Goal: Ask a question: Seek information or help from site administrators or community

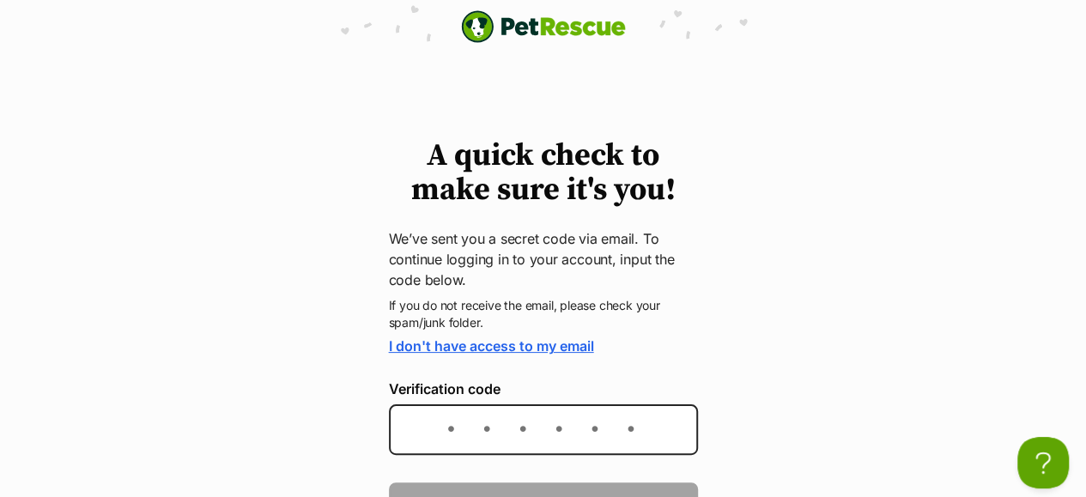
click at [572, 349] on link "I don't have access to my email" at bounding box center [491, 345] width 205 height 17
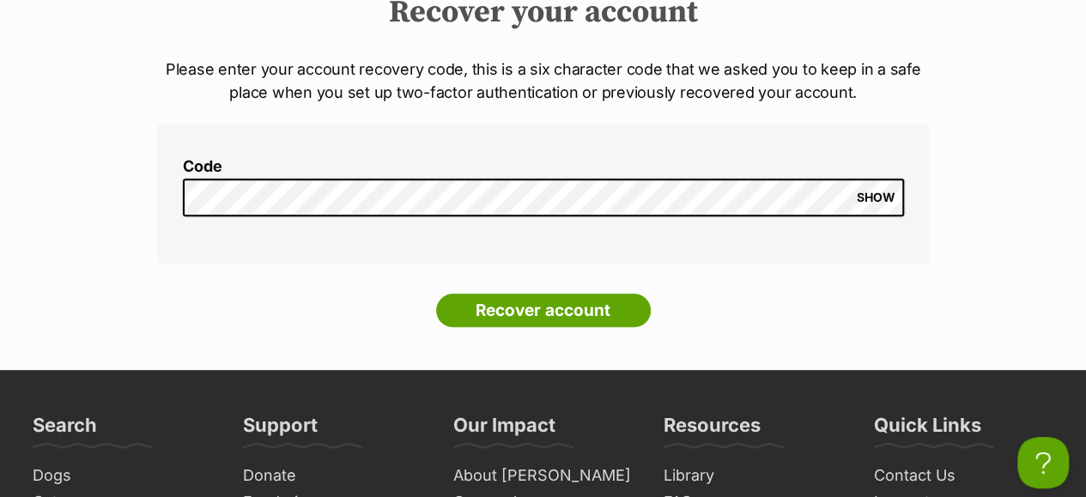
scroll to position [275, 0]
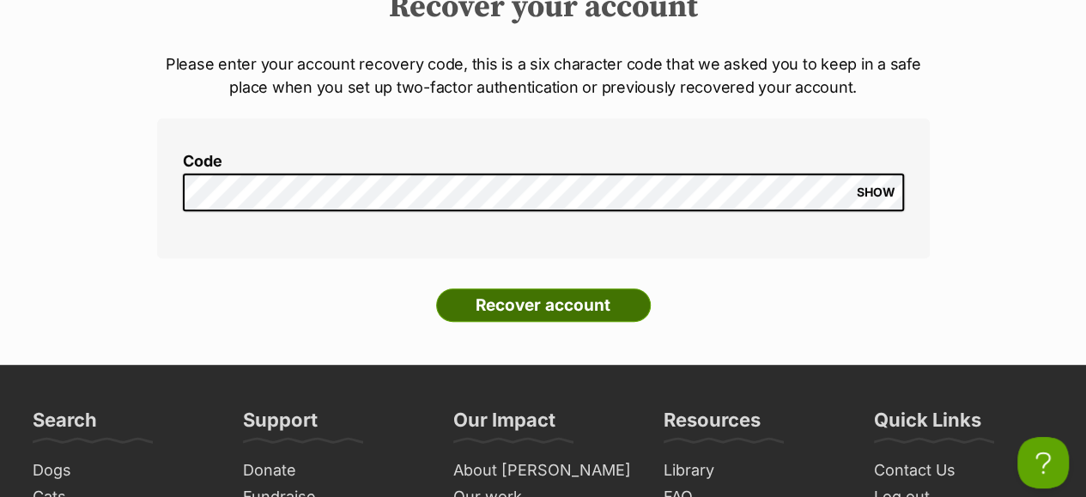
click at [590, 288] on input "Recover account" at bounding box center [543, 305] width 215 height 34
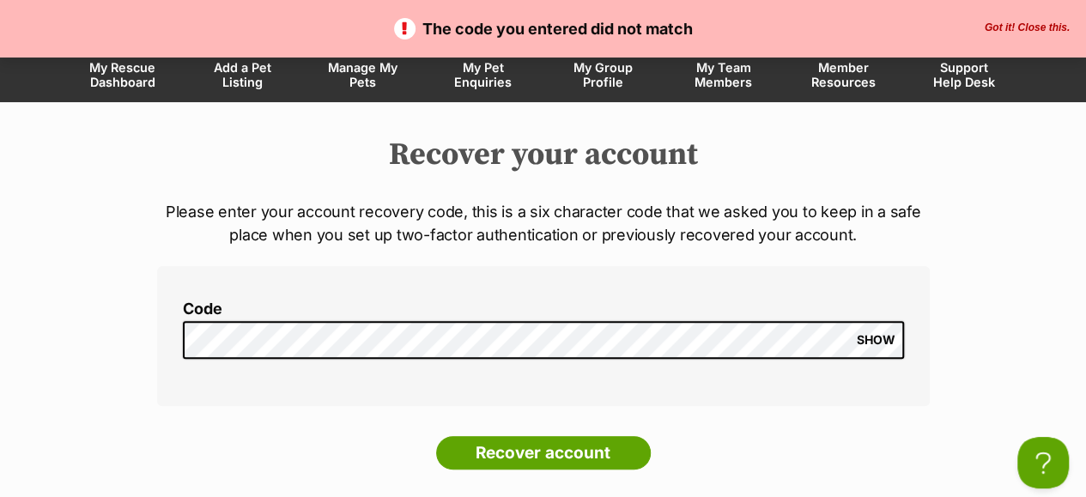
scroll to position [149, 0]
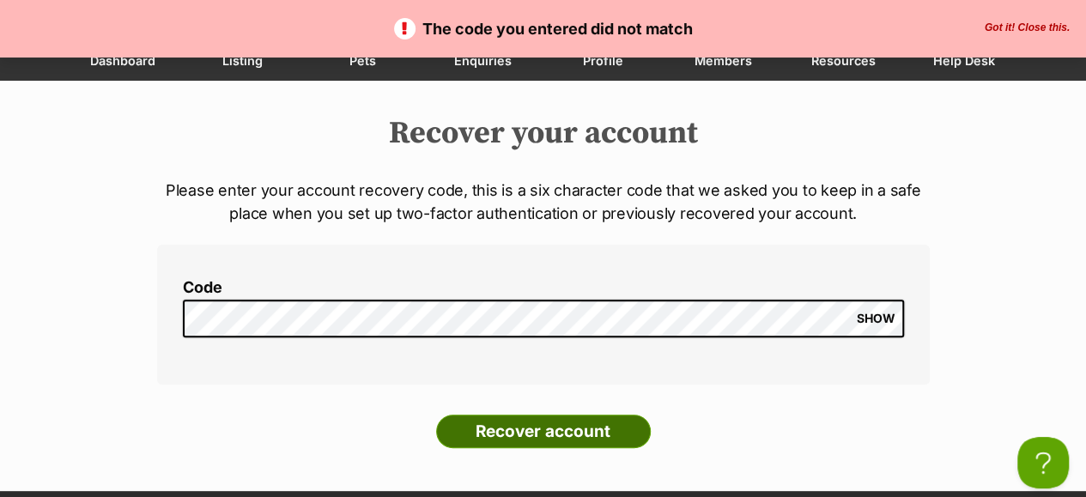
click at [610, 415] on input "Recover account" at bounding box center [543, 432] width 215 height 34
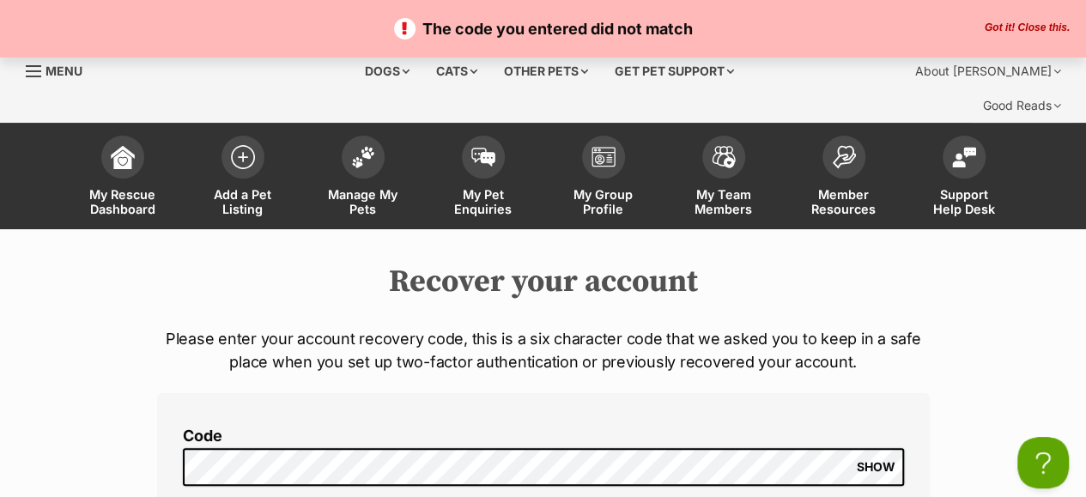
click at [879, 460] on span "SHOW" at bounding box center [876, 467] width 39 height 14
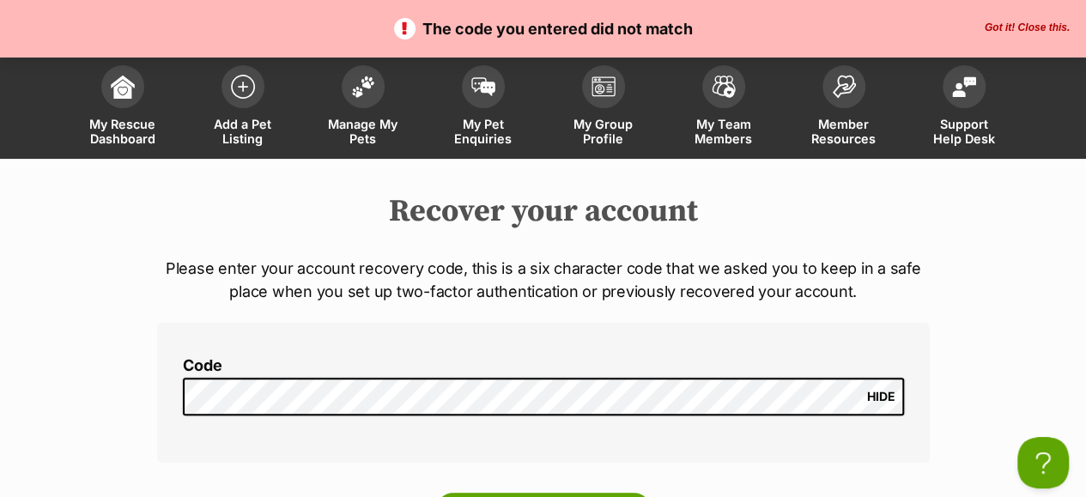
scroll to position [80, 0]
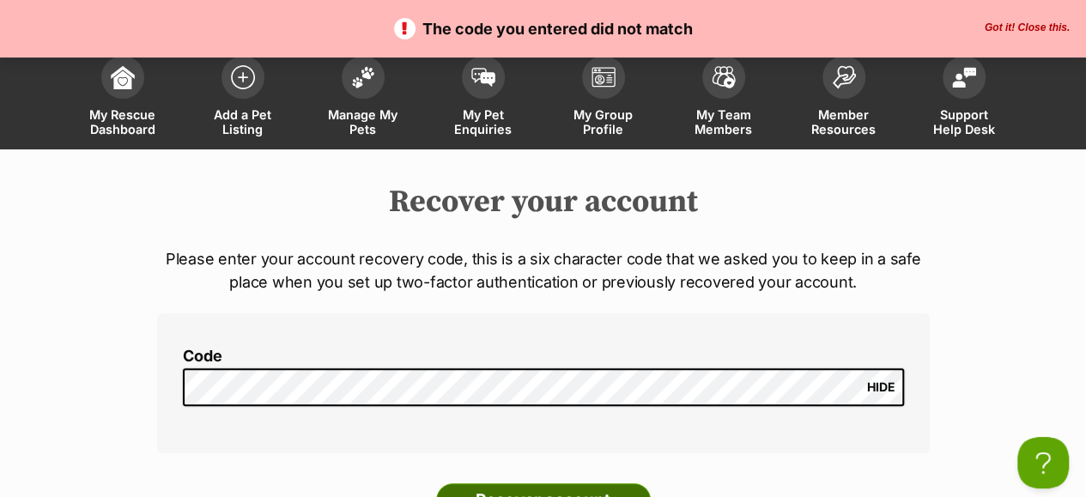
click at [605, 483] on input "Recover account" at bounding box center [543, 500] width 215 height 34
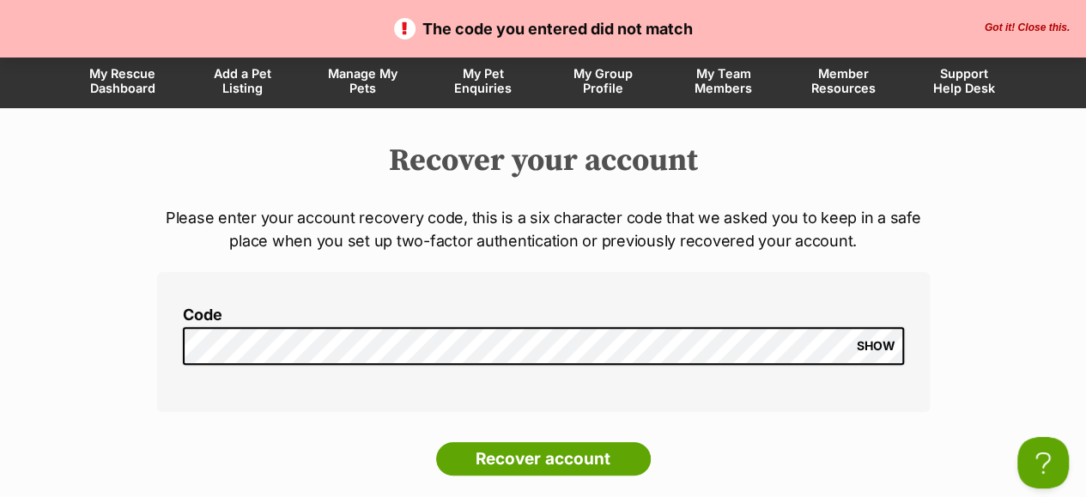
scroll to position [137, 0]
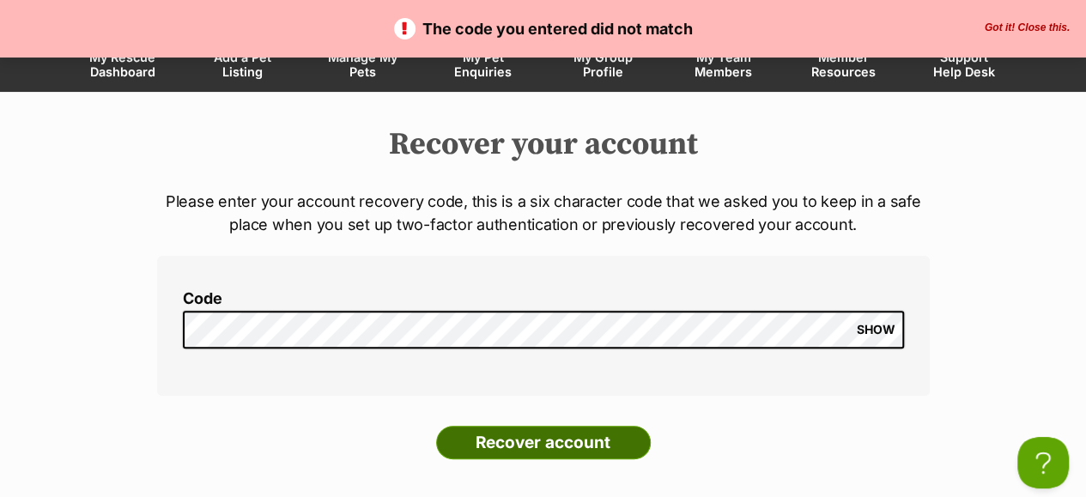
click at [589, 426] on input "Recover account" at bounding box center [543, 443] width 215 height 34
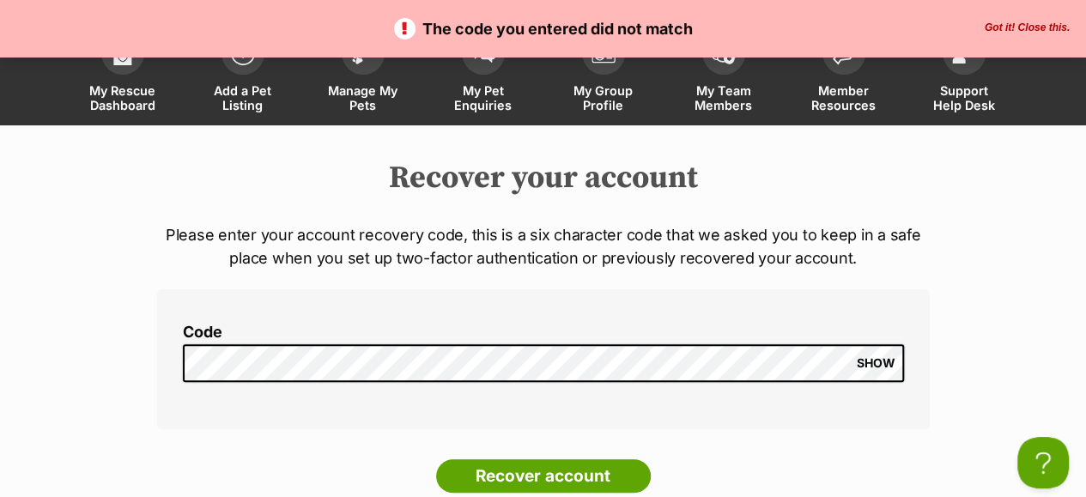
scroll to position [114, 0]
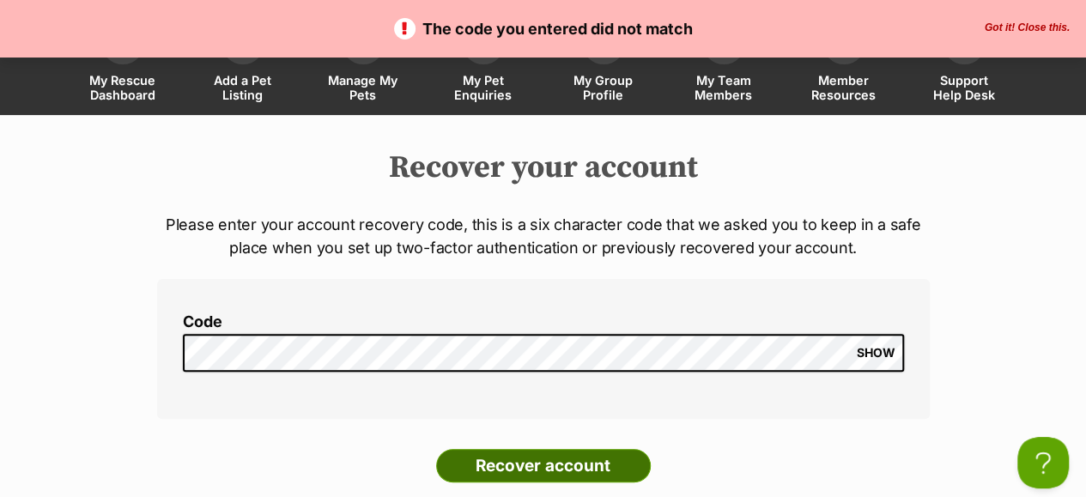
click at [608, 449] on input "Recover account" at bounding box center [543, 466] width 215 height 34
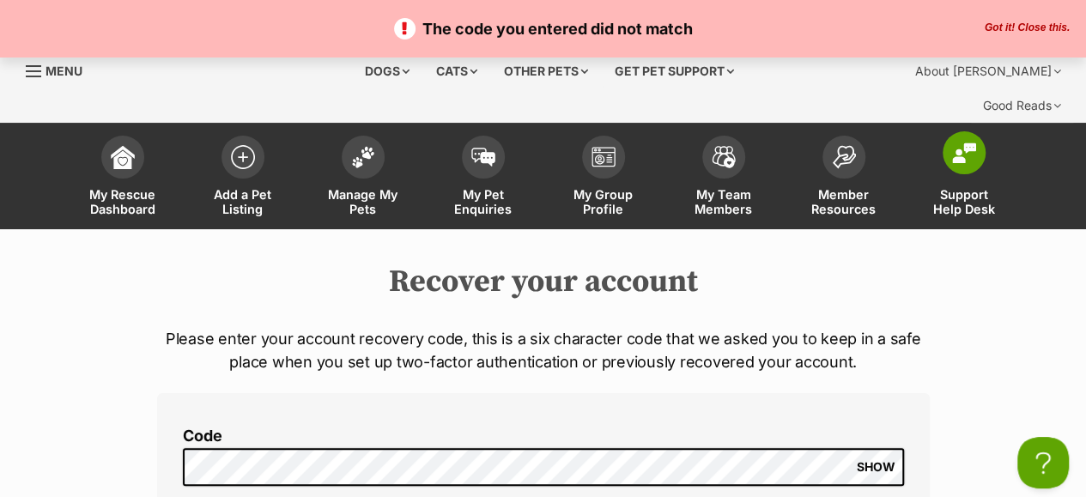
click at [960, 187] on span "Support Help Desk" at bounding box center [964, 201] width 77 height 29
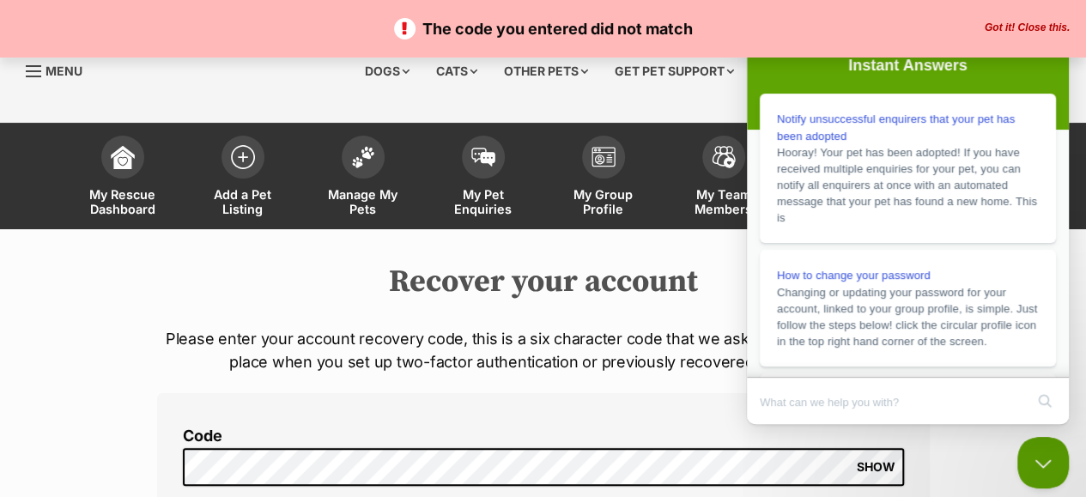
click at [1065, 373] on div at bounding box center [908, 369] width 322 height 17
click at [869, 404] on input "Search Doc articles" at bounding box center [892, 402] width 264 height 36
type input "don't have access to my email"
click button "search" at bounding box center [1044, 400] width 27 height 27
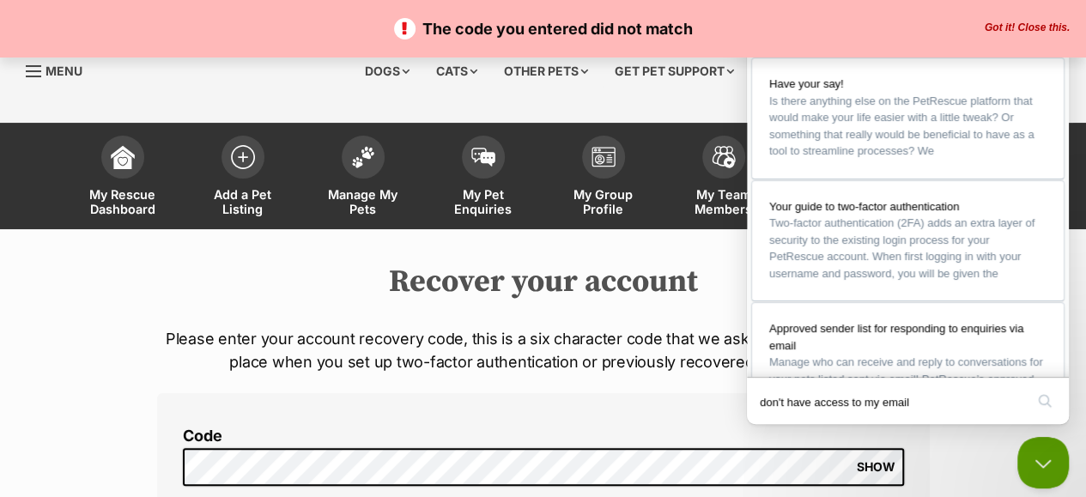
click at [1065, 367] on div at bounding box center [908, 369] width 322 height 17
click at [1061, 371] on div at bounding box center [908, 369] width 322 height 17
click at [955, 211] on span "Your guide to two-factor authentication" at bounding box center [864, 204] width 190 height 13
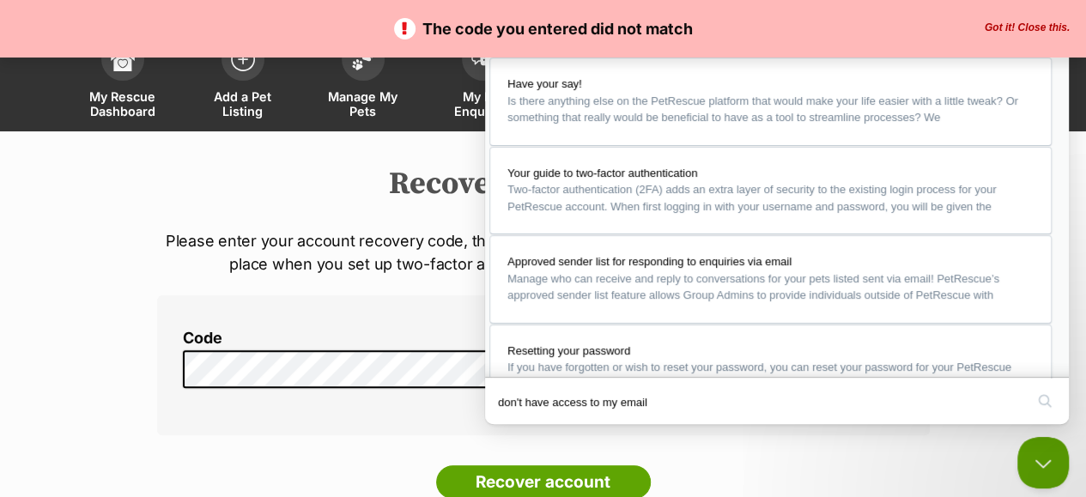
scroll to position [103, 0]
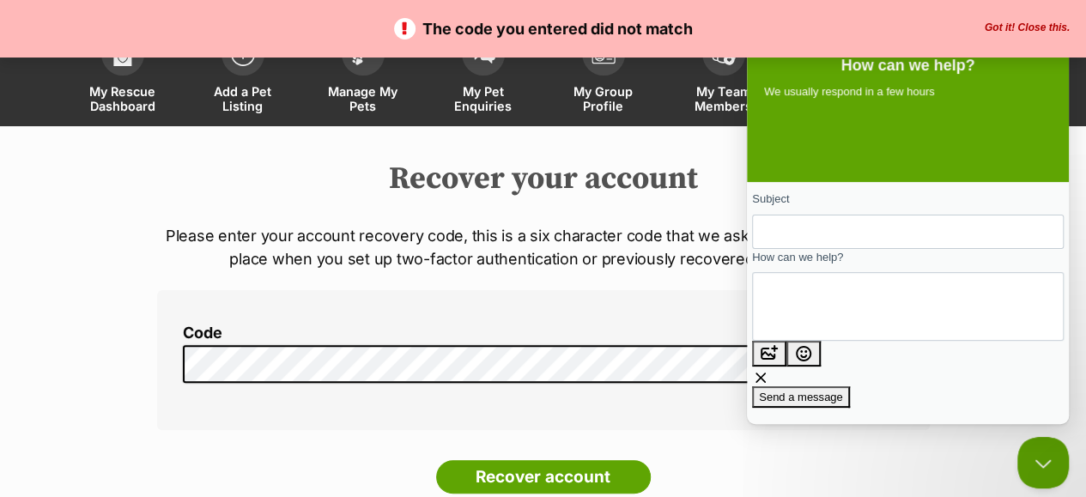
click at [835, 239] on input "Subject" at bounding box center [908, 231] width 284 height 31
type input "Do not have access to my email"
click at [804, 295] on textarea "How can we help?" at bounding box center [843, 307] width 155 height 66
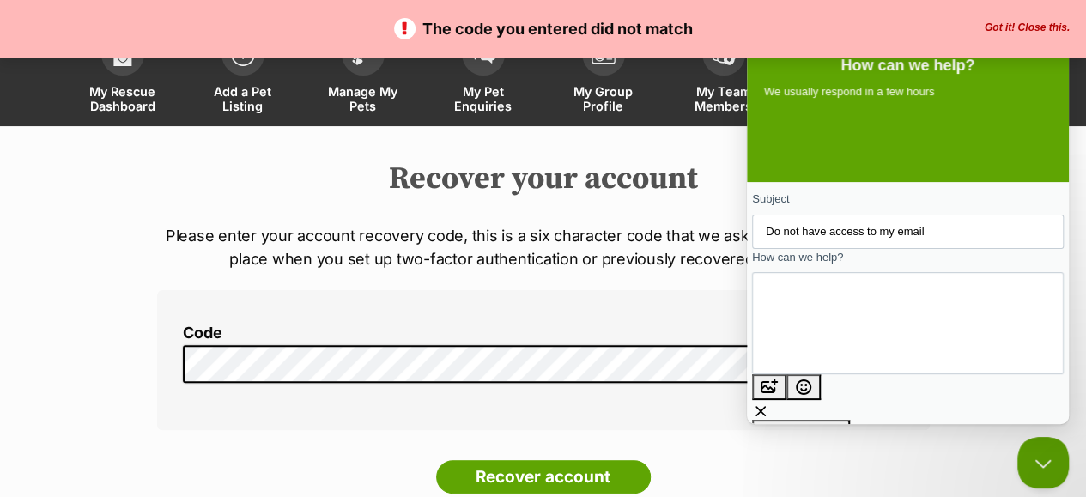
type textarea "I can't verify my log in because I no longer have access to that email address.…"
click at [843, 424] on span "Send a message" at bounding box center [801, 430] width 84 height 13
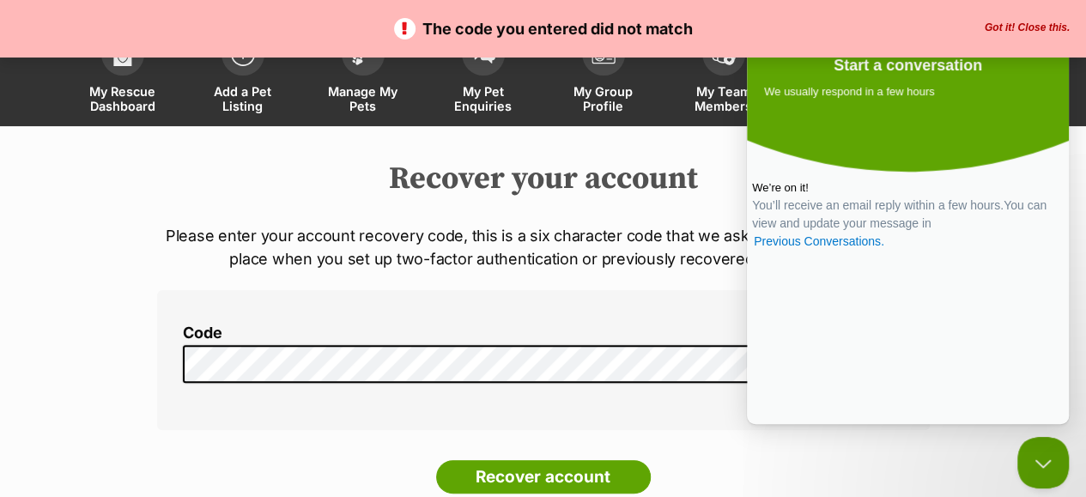
click at [1064, 415] on div "We’re on it! You’ll receive an email reply within a few hours. You can view and…" at bounding box center [908, 287] width 322 height 276
click at [886, 251] on link "Previous Conversations ." at bounding box center [819, 242] width 134 height 18
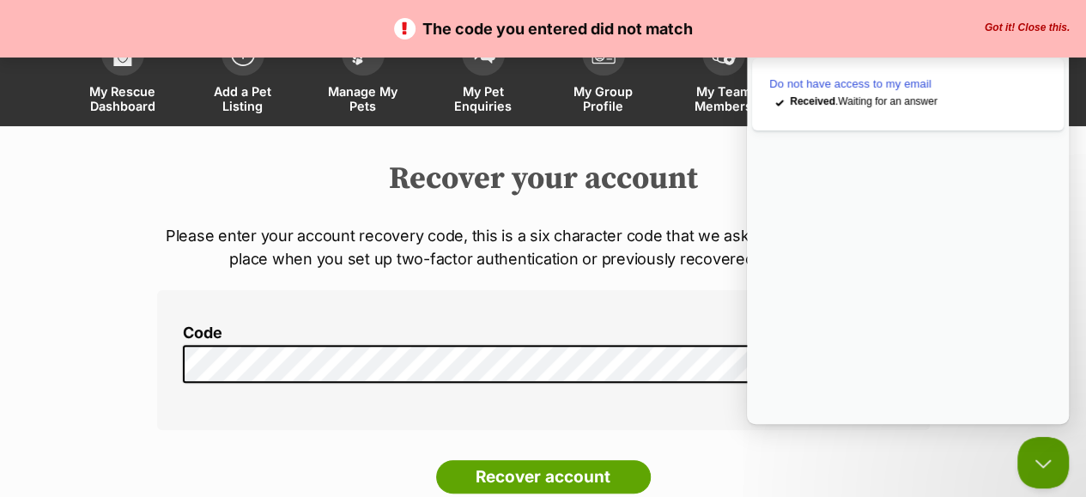
click at [629, 390] on div "Code SHOW" at bounding box center [543, 359] width 773 height 139
